Goal: Task Accomplishment & Management: Use online tool/utility

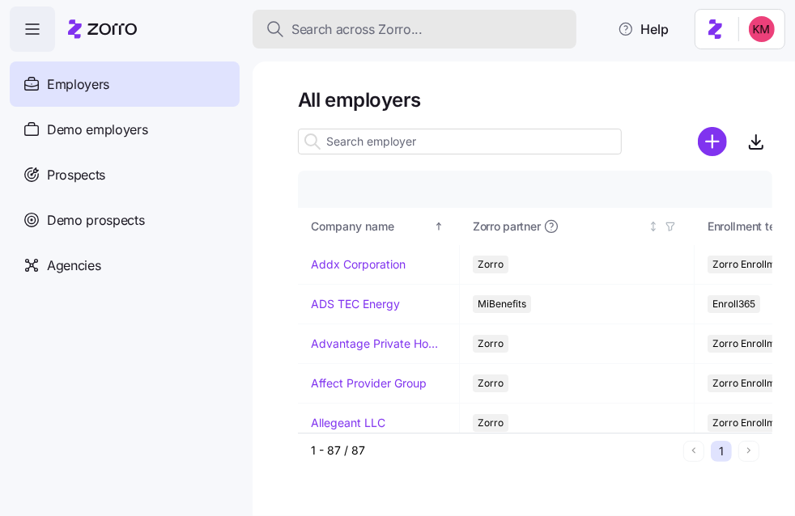
click at [342, 24] on span "Search across Zorro..." at bounding box center [356, 29] width 131 height 20
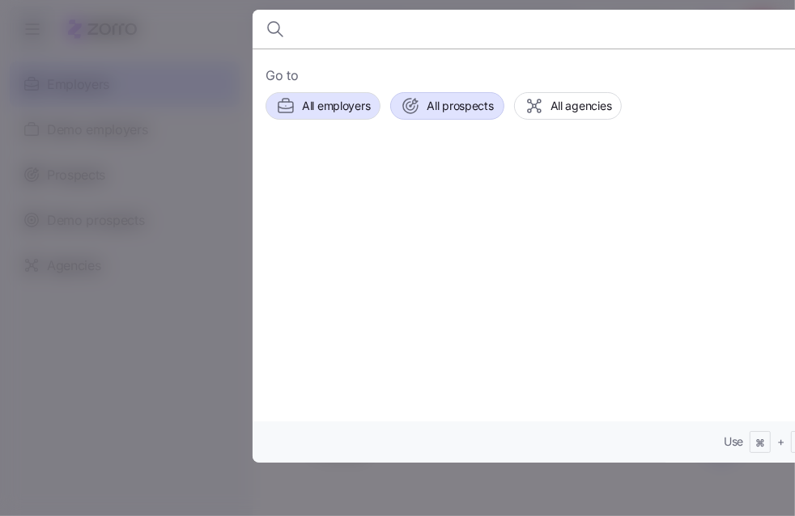
click at [422, 92] on button "All prospects" at bounding box center [446, 106] width 113 height 28
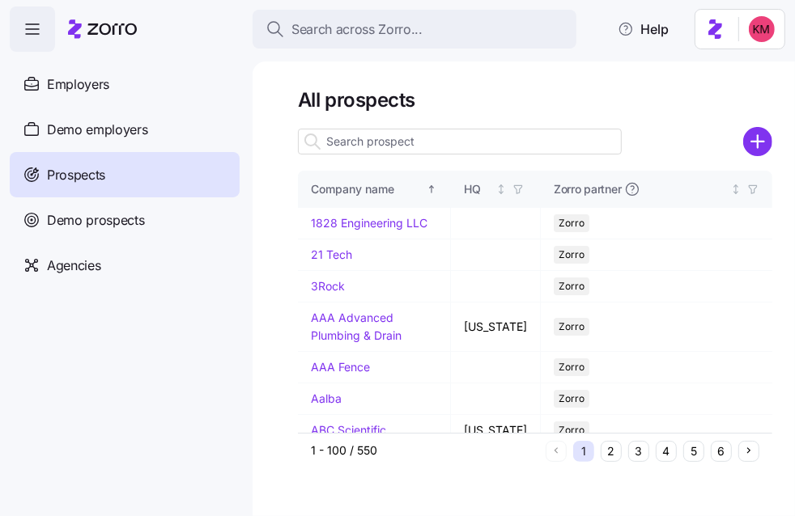
click at [369, 143] on input at bounding box center [460, 142] width 324 height 26
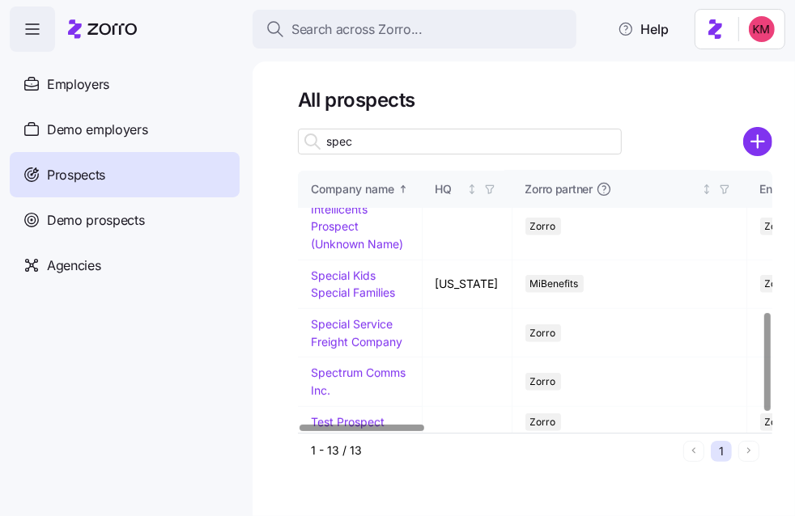
scroll to position [405, 0]
type input "spec"
click at [366, 366] on link "Spectrum Comms Inc." at bounding box center [358, 382] width 95 height 32
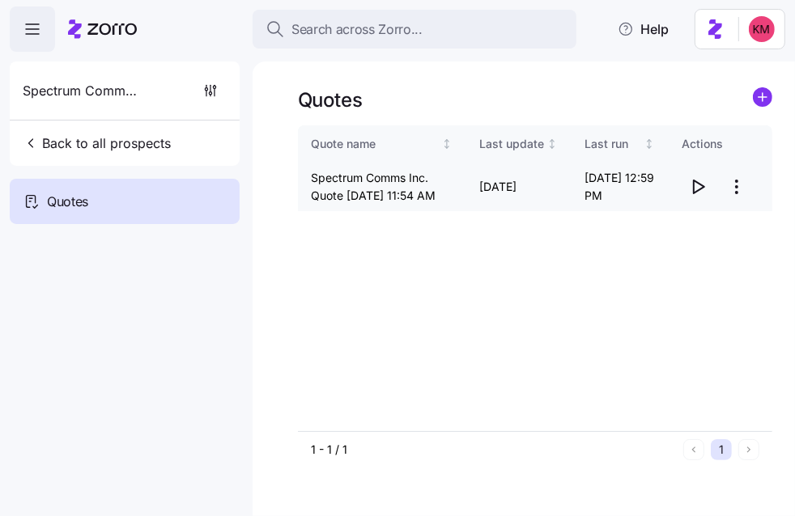
click at [742, 194] on html "Search across Zorro... Help Spectrum Comms Inc. Back to all prospects Quotes Qu…" at bounding box center [397, 334] width 795 height 669
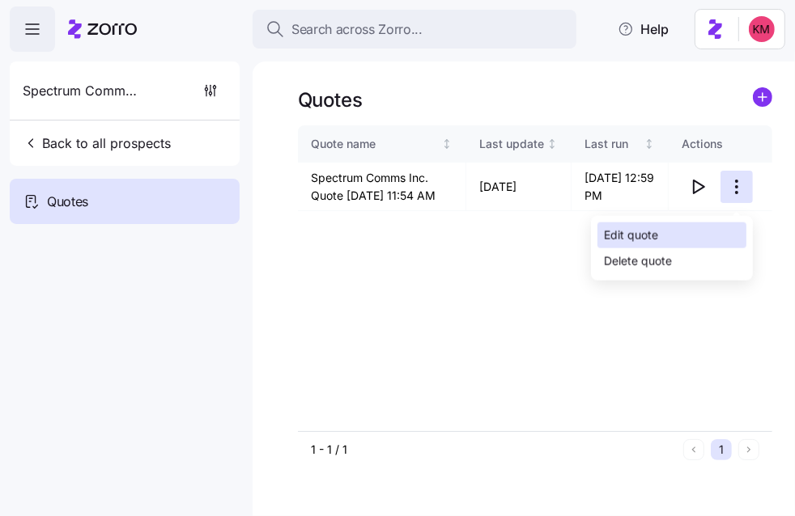
click at [693, 231] on div "Edit quote" at bounding box center [671, 236] width 149 height 26
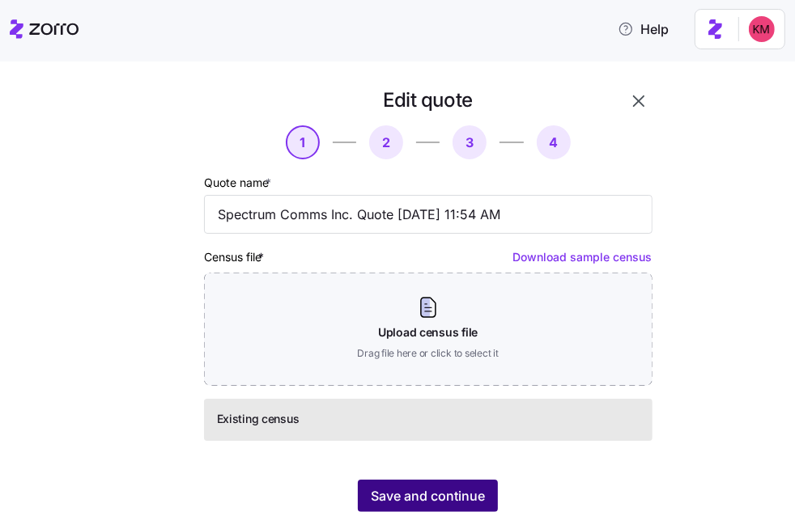
click at [420, 480] on div "Save and continue" at bounding box center [428, 496] width 448 height 32
click at [419, 485] on button "Save and continue" at bounding box center [428, 496] width 140 height 32
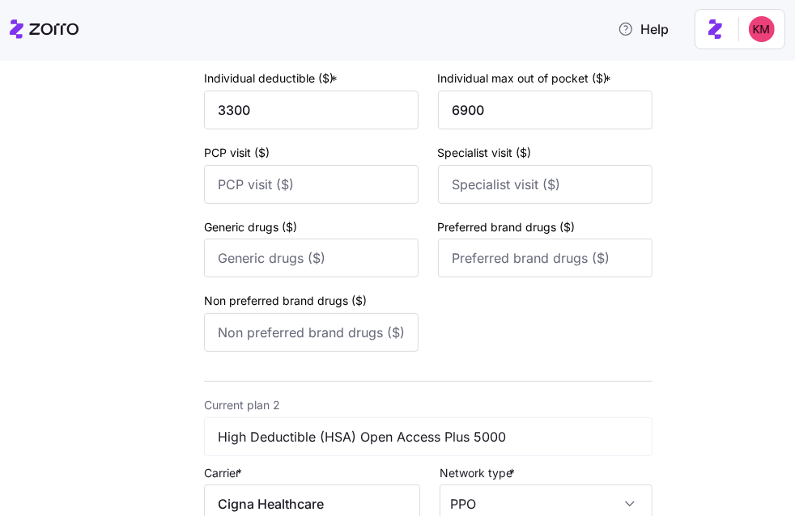
scroll to position [745, 0]
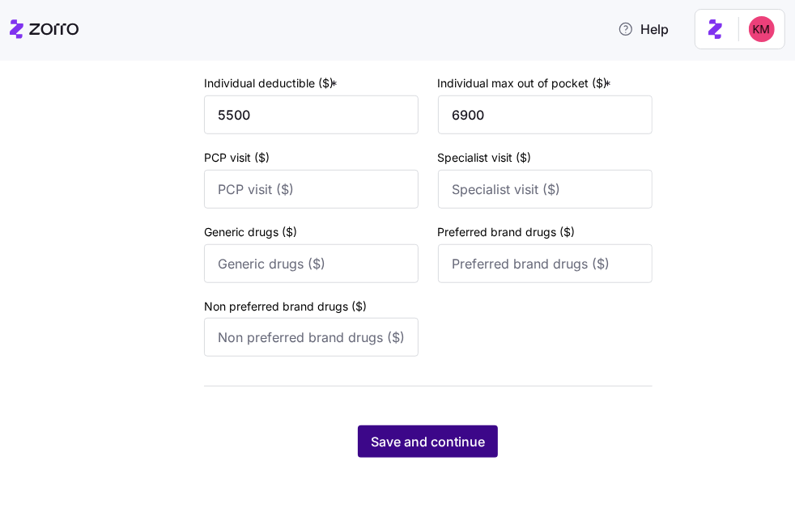
click at [432, 452] on button "Save and continue" at bounding box center [428, 442] width 140 height 32
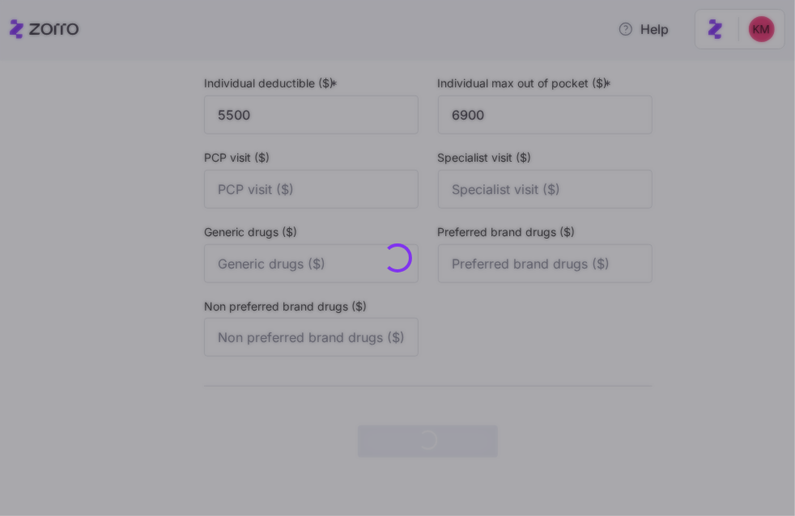
scroll to position [0, 0]
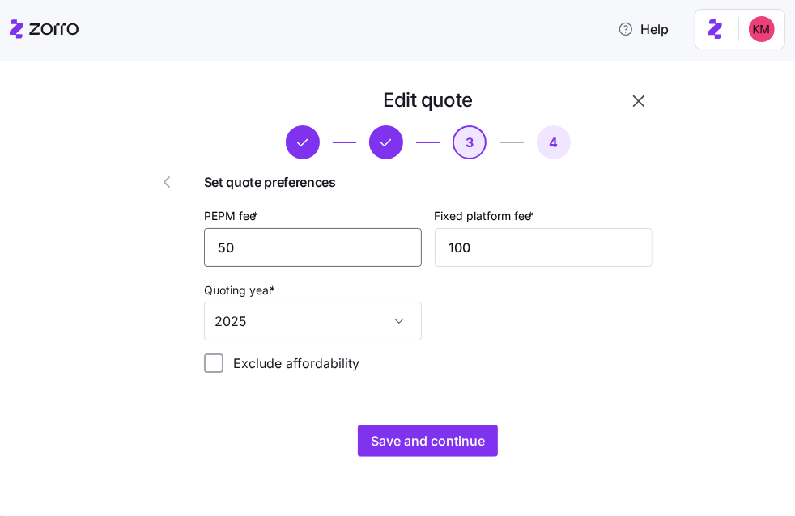
click at [370, 258] on input "50" at bounding box center [313, 247] width 218 height 39
type input "60"
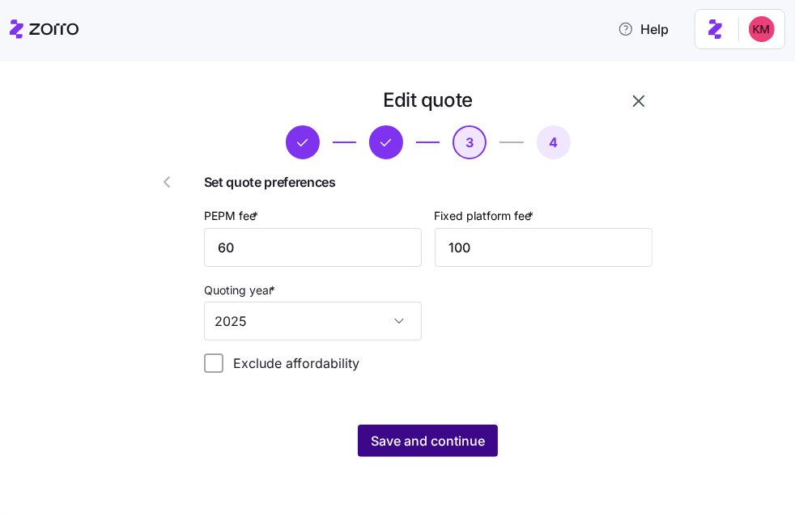
click at [440, 441] on span "Save and continue" at bounding box center [428, 440] width 114 height 19
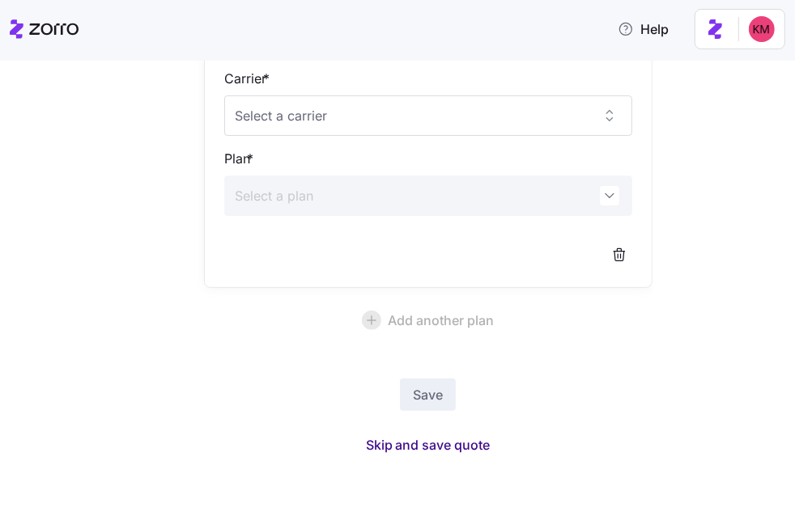
click at [422, 444] on span "Skip and save quote" at bounding box center [428, 444] width 125 height 19
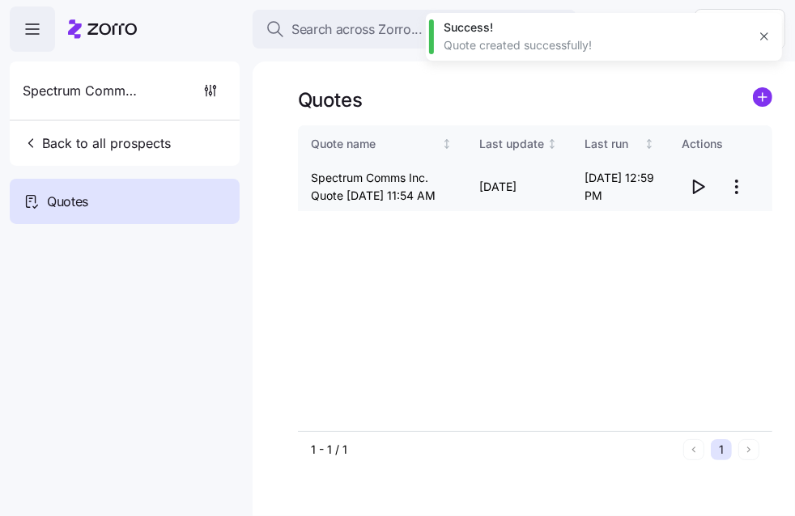
click at [697, 197] on icon "button" at bounding box center [697, 186] width 19 height 19
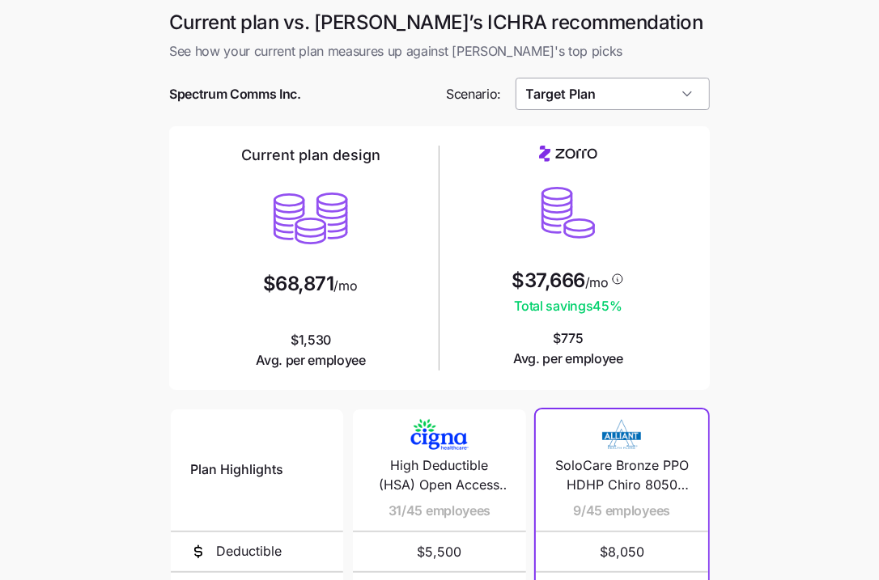
click at [642, 79] on input "Target Plan" at bounding box center [613, 94] width 195 height 32
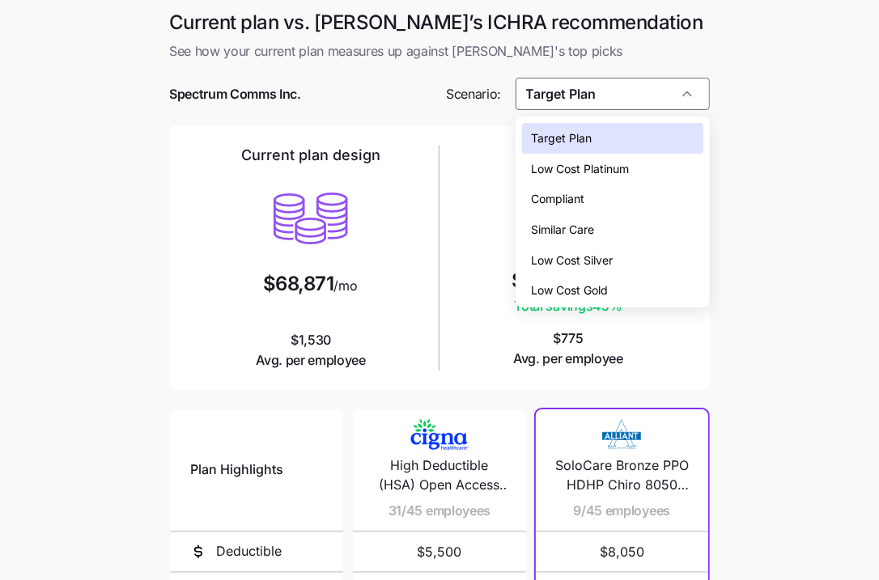
click at [621, 228] on div "Similar Care" at bounding box center [612, 229] width 181 height 31
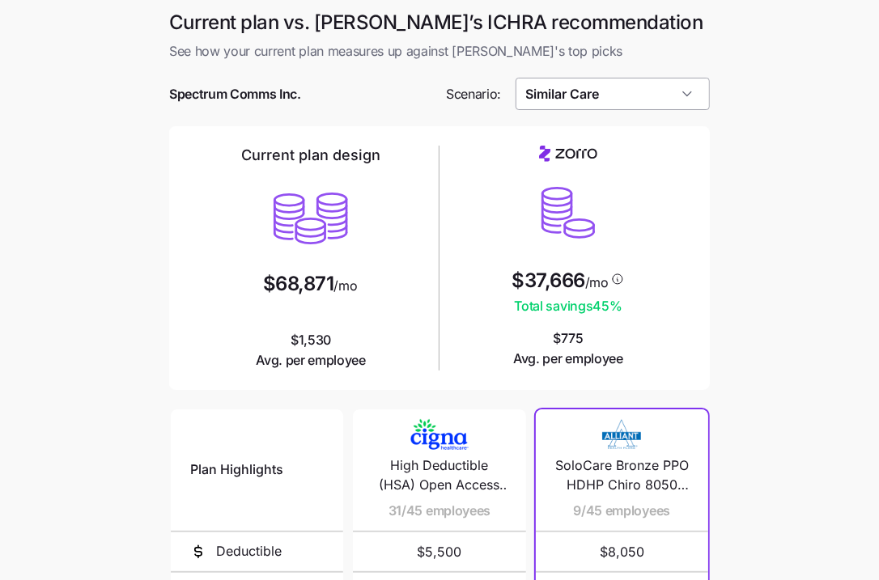
click at [595, 89] on input "Similar Care" at bounding box center [613, 94] width 195 height 32
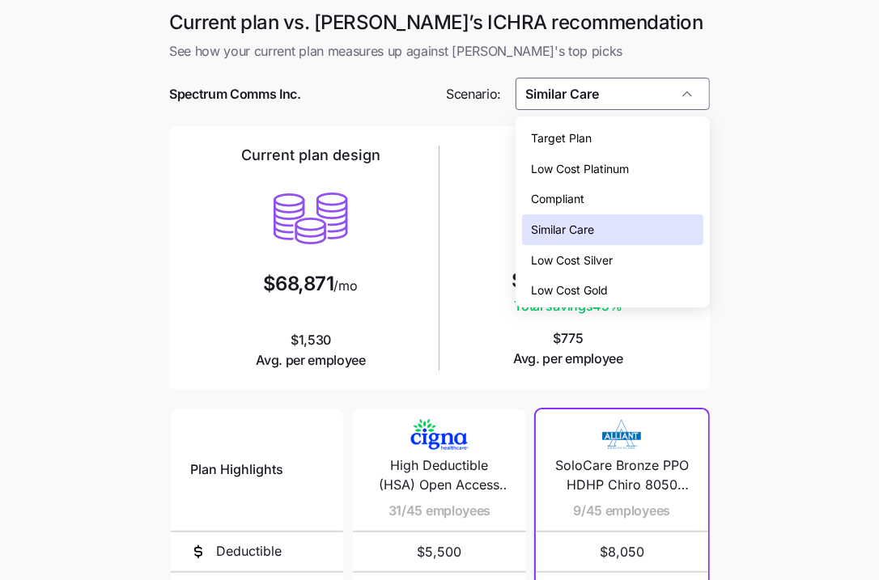
click at [604, 253] on span "Low Cost Silver" at bounding box center [573, 261] width 82 height 18
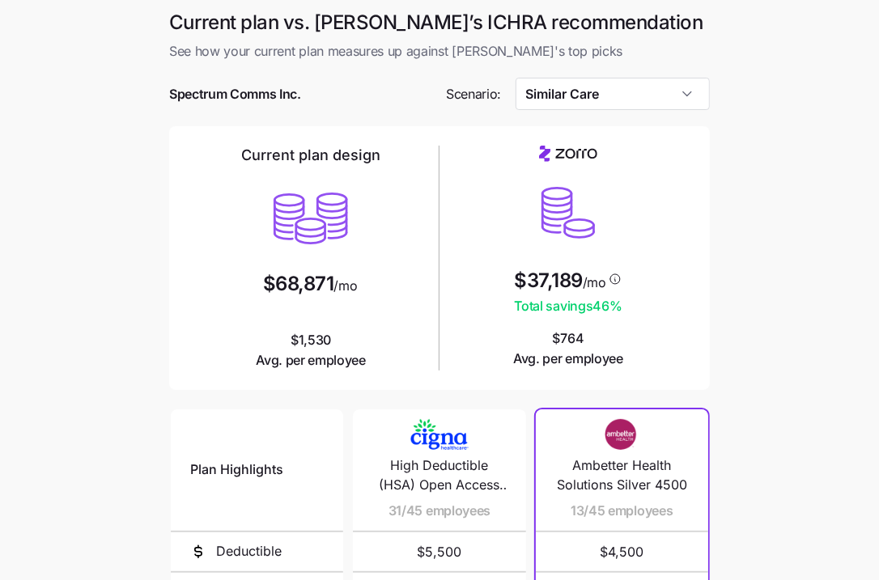
type input "Low Cost Silver"
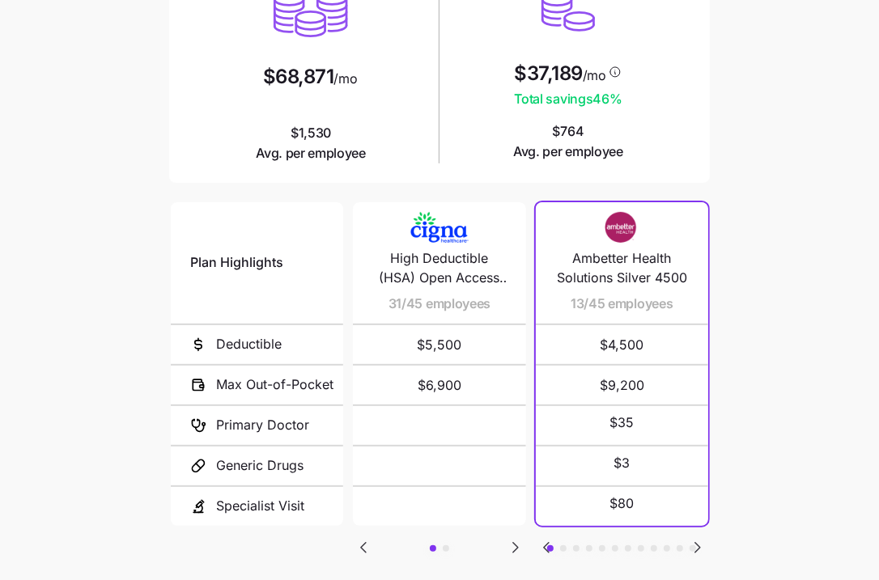
scroll to position [302, 0]
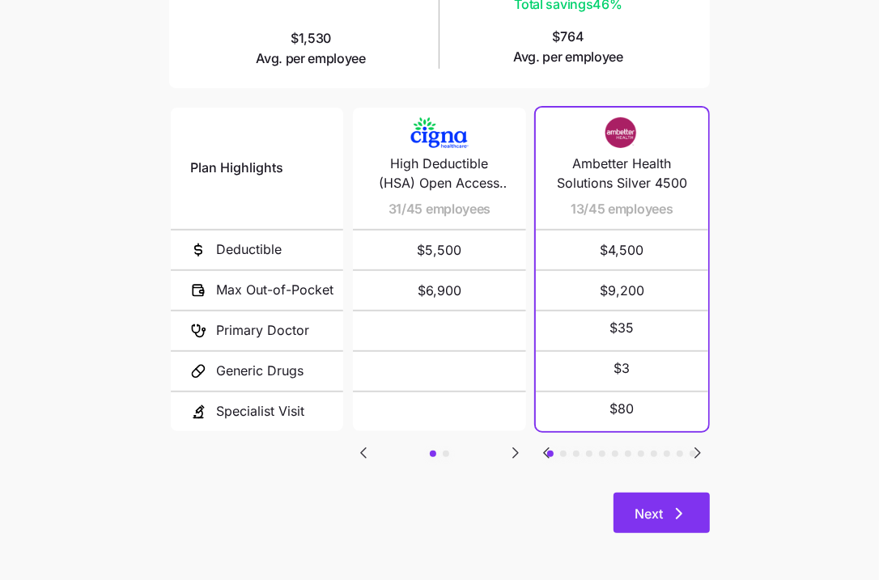
click at [667, 529] on button "Next" at bounding box center [661, 513] width 96 height 40
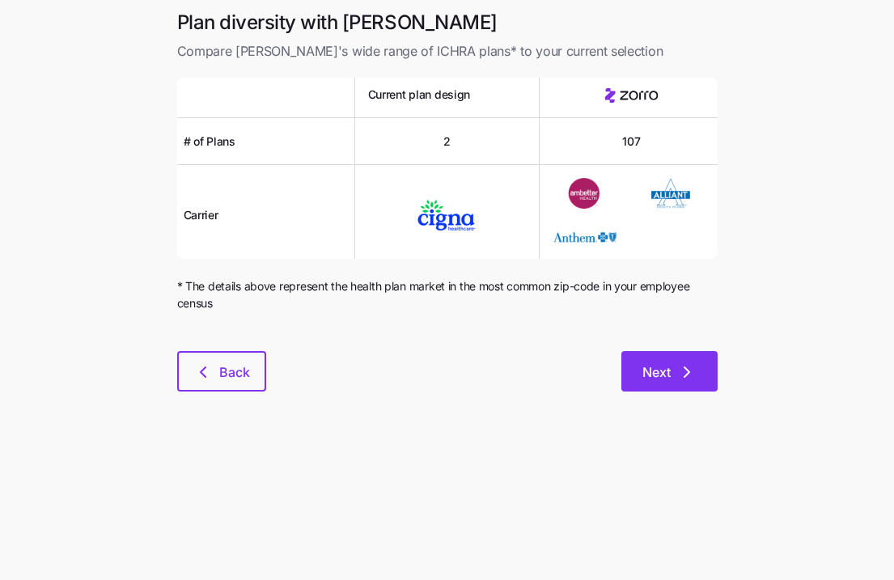
click at [677, 369] on icon "button" at bounding box center [686, 372] width 19 height 19
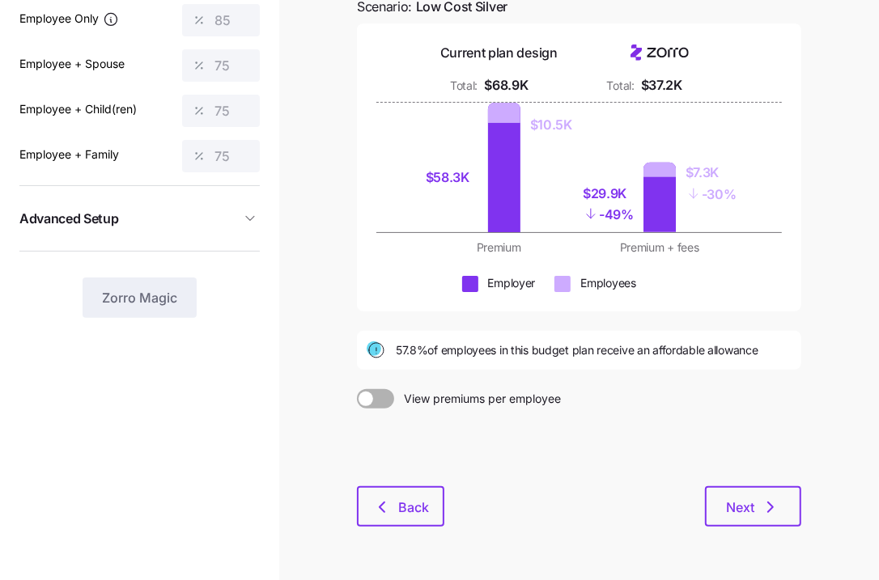
scroll to position [189, 0]
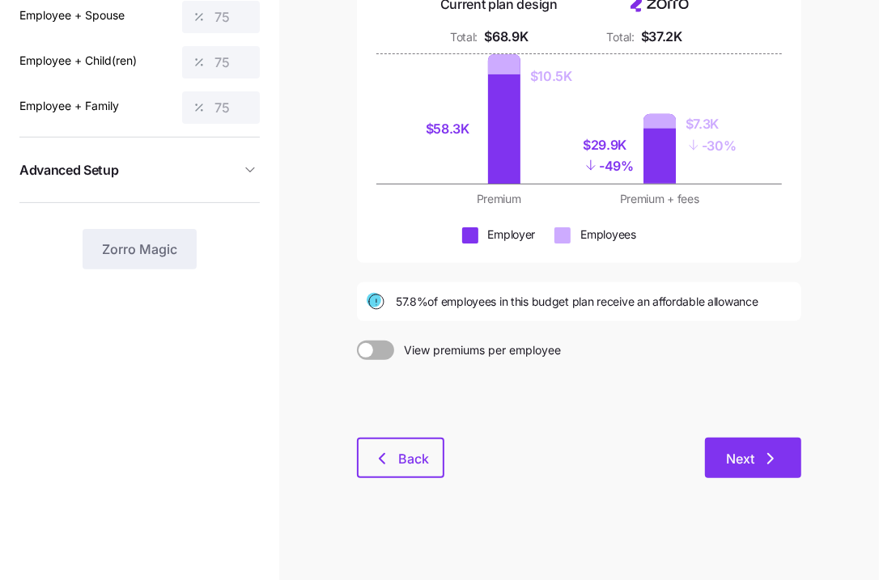
click at [749, 465] on span "Next" at bounding box center [740, 458] width 28 height 19
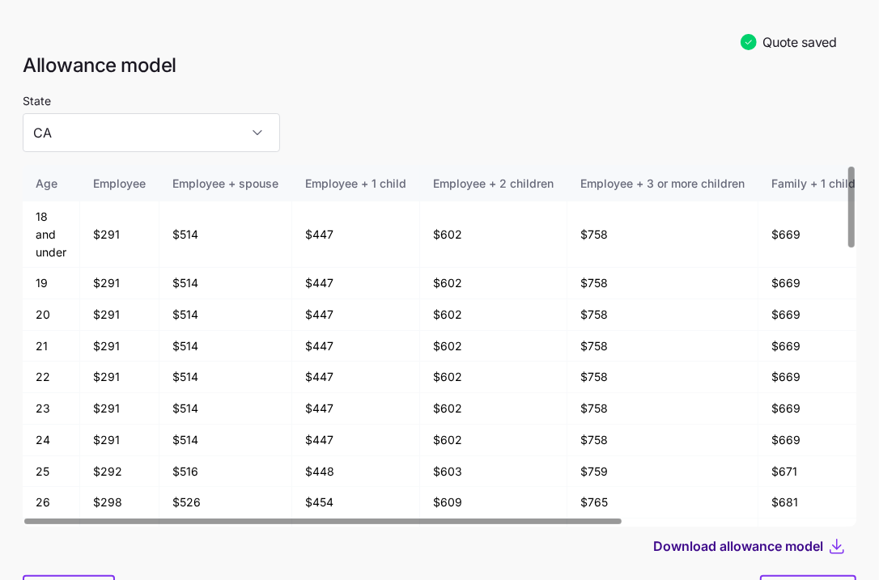
click at [767, 543] on span "Download allowance model" at bounding box center [738, 546] width 170 height 19
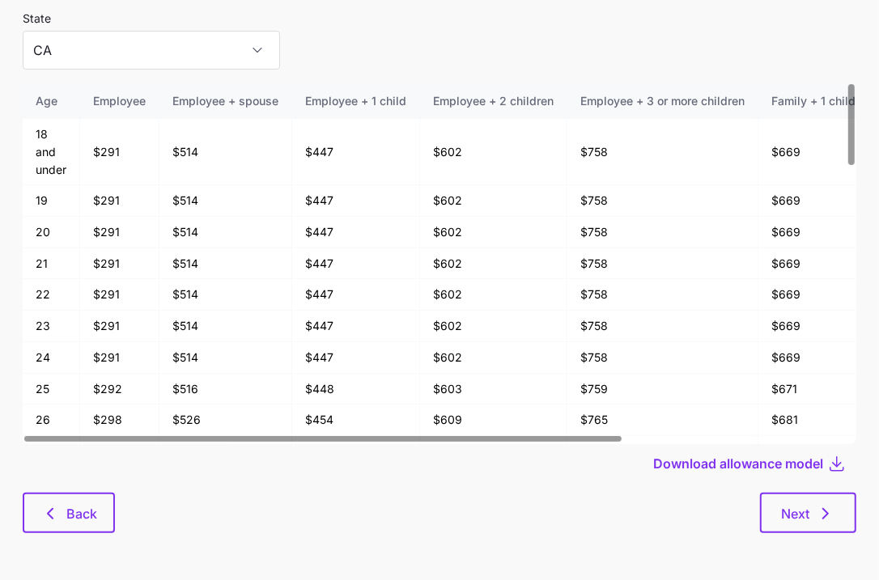
scroll to position [83, 0]
click at [807, 519] on span "Next" at bounding box center [795, 512] width 28 height 19
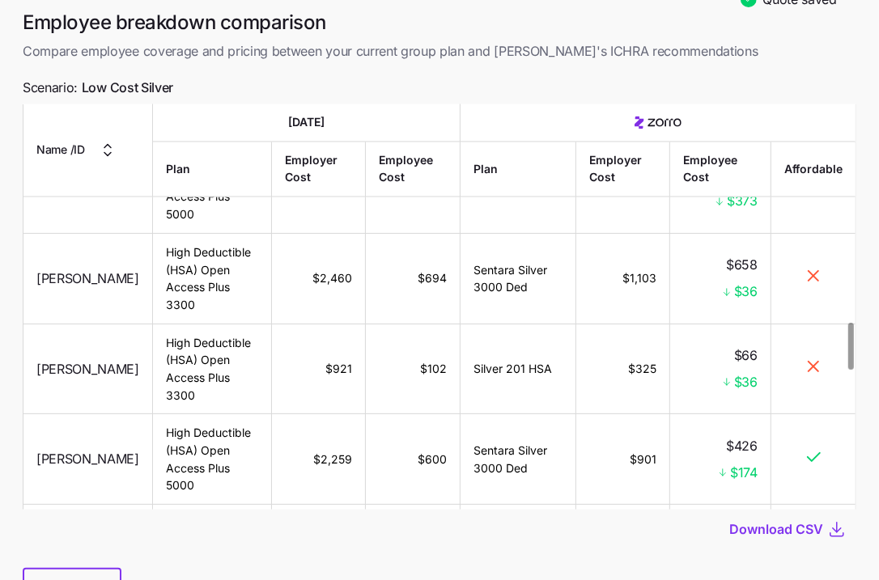
scroll to position [120, 0]
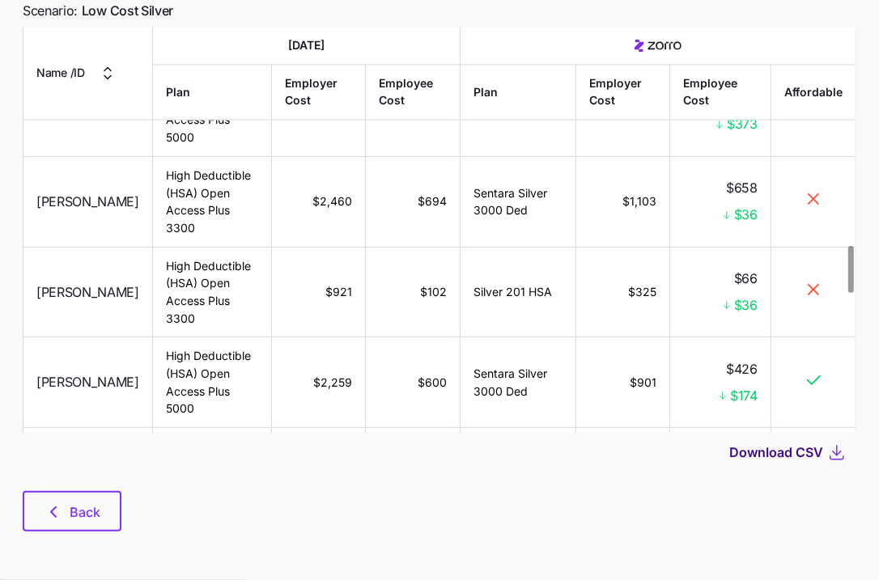
click at [770, 445] on span "Download CSV" at bounding box center [776, 452] width 94 height 19
click at [91, 507] on span "Back" at bounding box center [85, 512] width 31 height 19
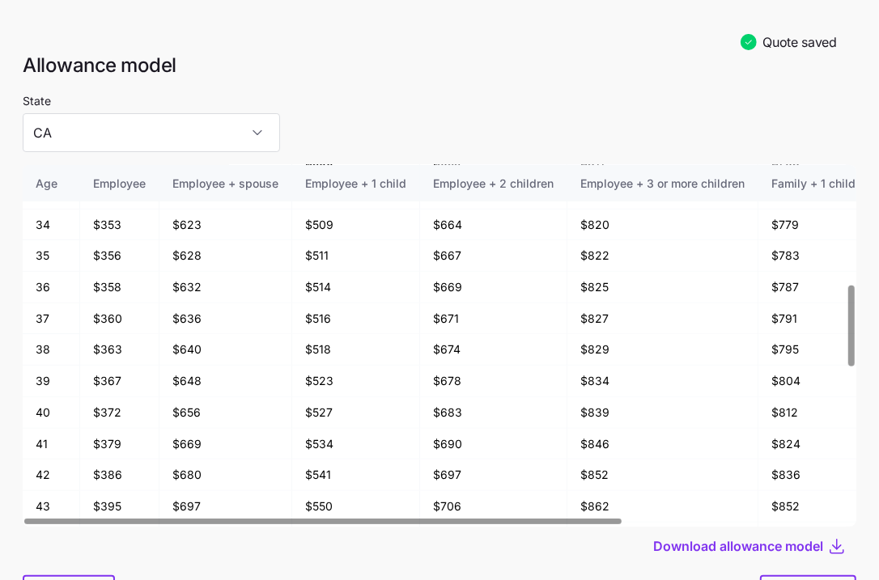
scroll to position [533, 0]
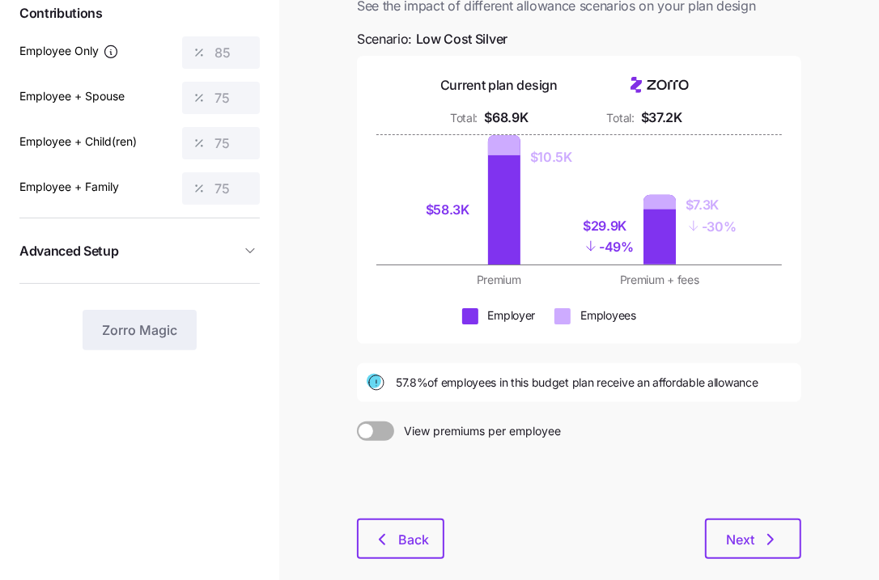
scroll to position [189, 0]
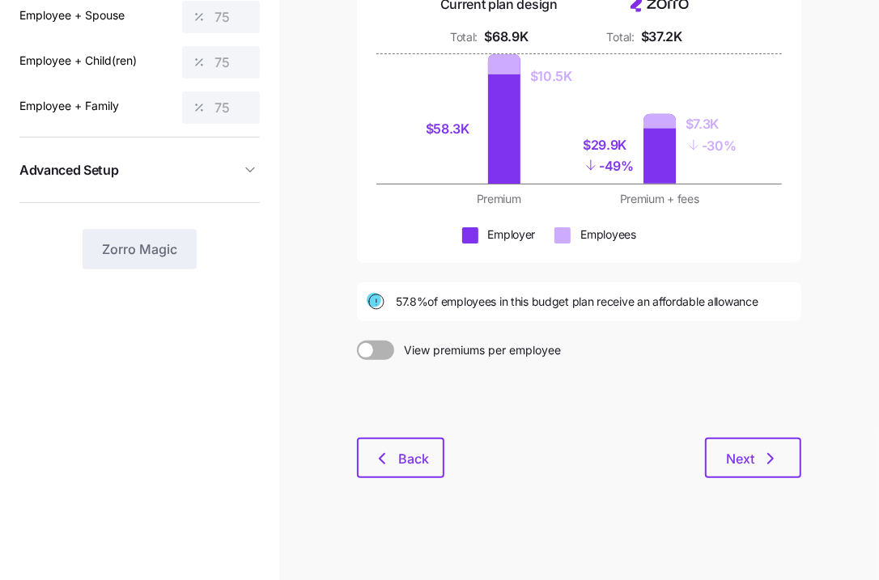
click at [361, 505] on main "Quote saved Budget planning See the impact of different allowance scenarios on …" at bounding box center [439, 196] width 879 height 770
click at [372, 479] on div "Budget planning See the impact of different allowance scenarios on your plan de…" at bounding box center [579, 190] width 470 height 614
click at [375, 469] on button "Back" at bounding box center [400, 458] width 87 height 40
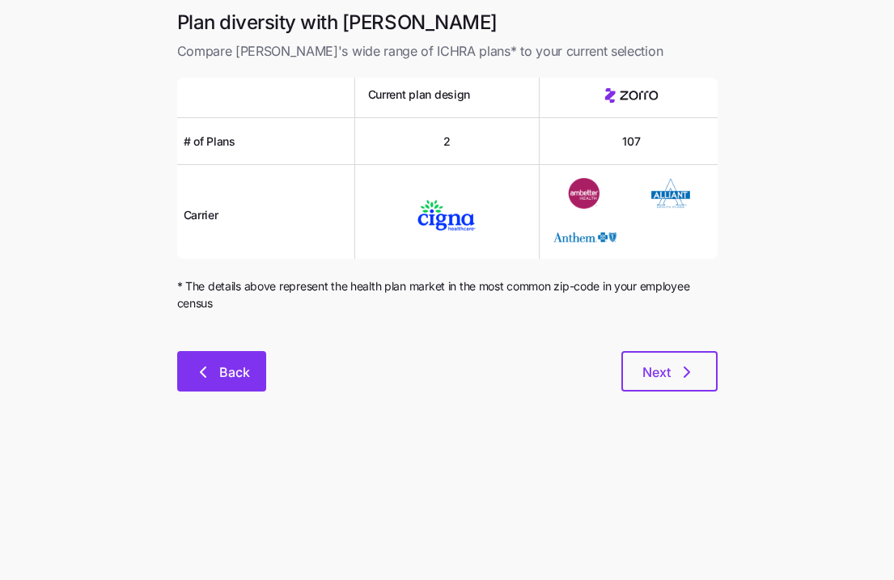
click at [229, 380] on span "Back" at bounding box center [234, 372] width 31 height 19
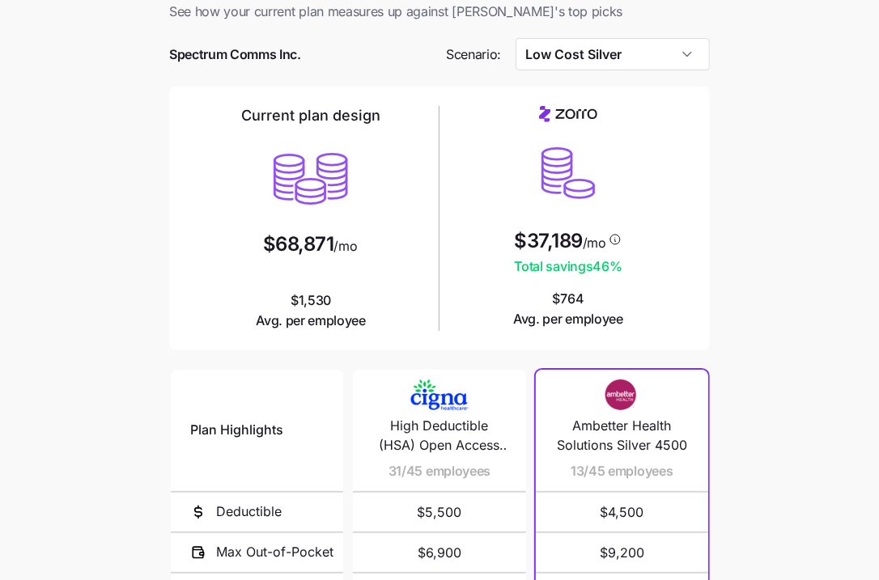
scroll to position [140, 0]
